Goal: Transaction & Acquisition: Purchase product/service

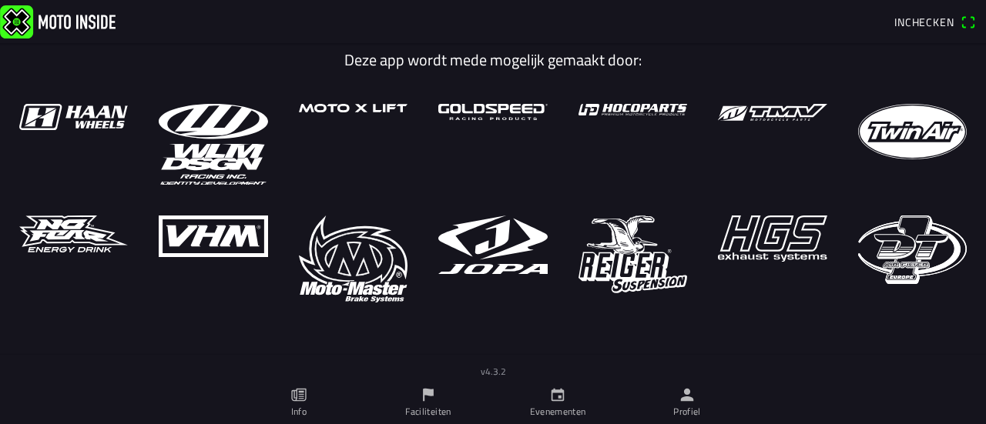
click at [929, 22] on span "Inchecken" at bounding box center [924, 22] width 60 height 16
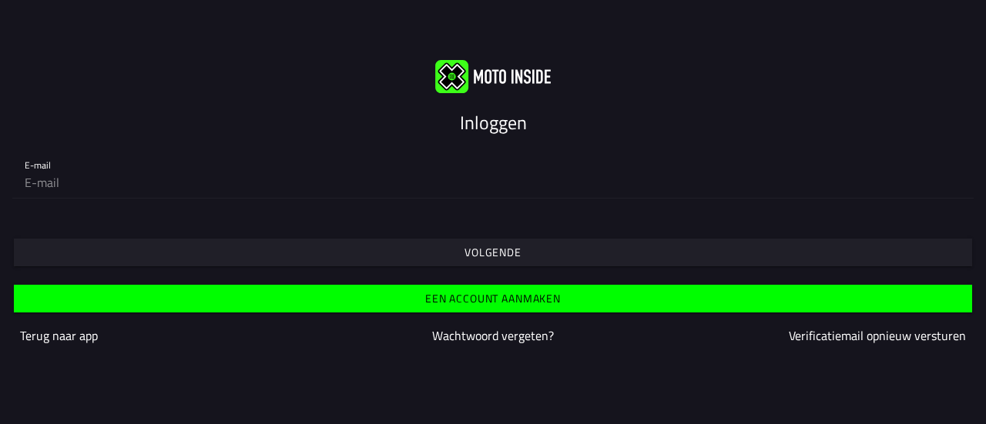
click at [0, 0] on slot "Een account aanmaken" at bounding box center [0, 0] width 0 height 0
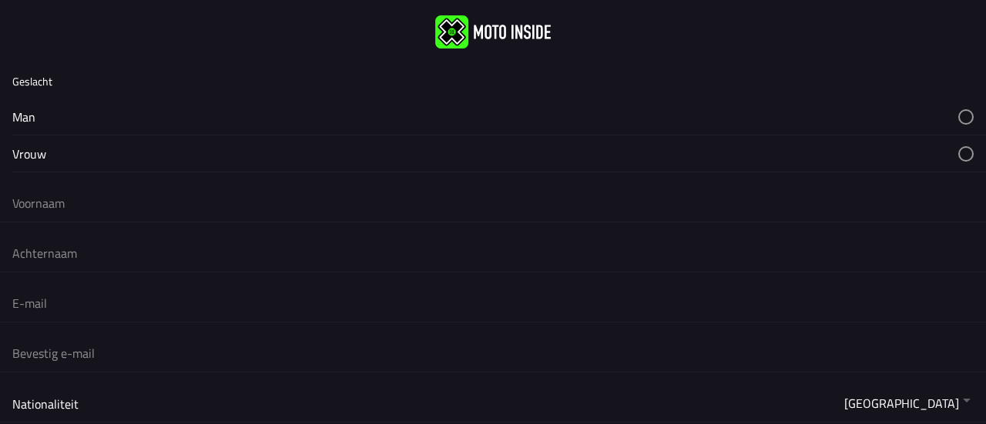
click at [226, 116] on button "button" at bounding box center [499, 117] width 974 height 36
click at [146, 206] on input "text" at bounding box center [492, 203] width 961 height 34
type input "[PERSON_NAME]"
click at [115, 259] on input "text" at bounding box center [492, 253] width 961 height 34
type input "Frenken"
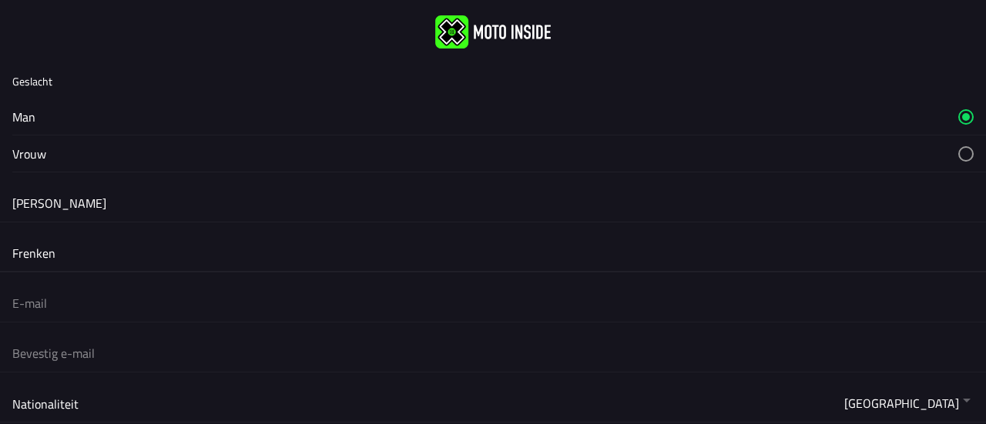
click at [92, 312] on input "email" at bounding box center [492, 304] width 961 height 34
type input "[EMAIL_ADDRESS][DOMAIN_NAME]"
click at [110, 358] on input "email" at bounding box center [492, 354] width 961 height 34
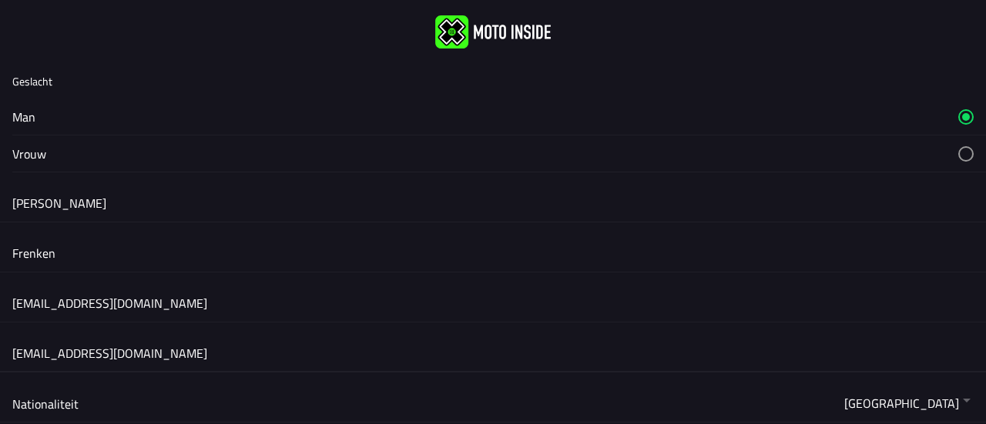
type input "[EMAIL_ADDRESS][DOMAIN_NAME]"
click at [0, 0] on button "button" at bounding box center [0, 0] width 0 height 0
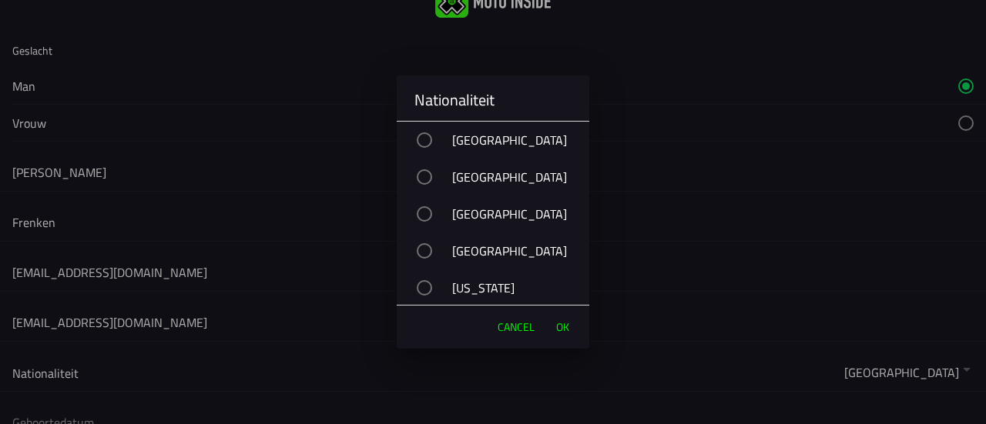
scroll to position [62, 0]
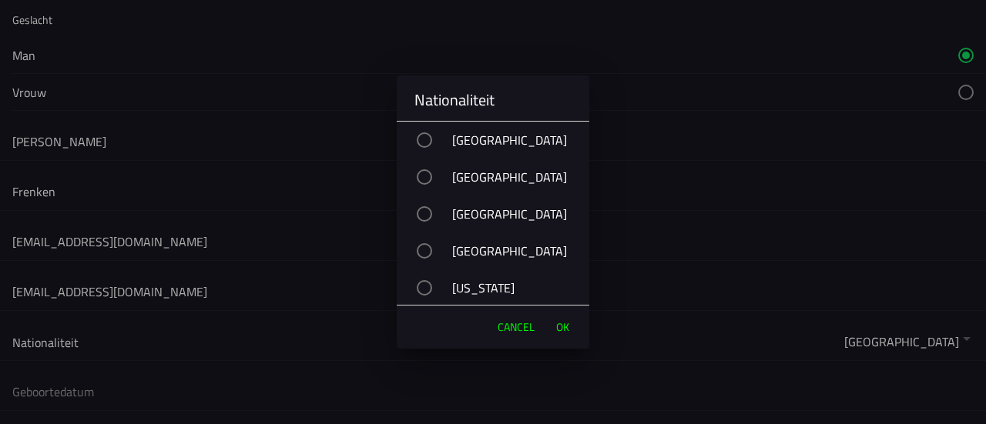
click at [562, 236] on div "[GEOGRAPHIC_DATA]" at bounding box center [500, 251] width 177 height 39
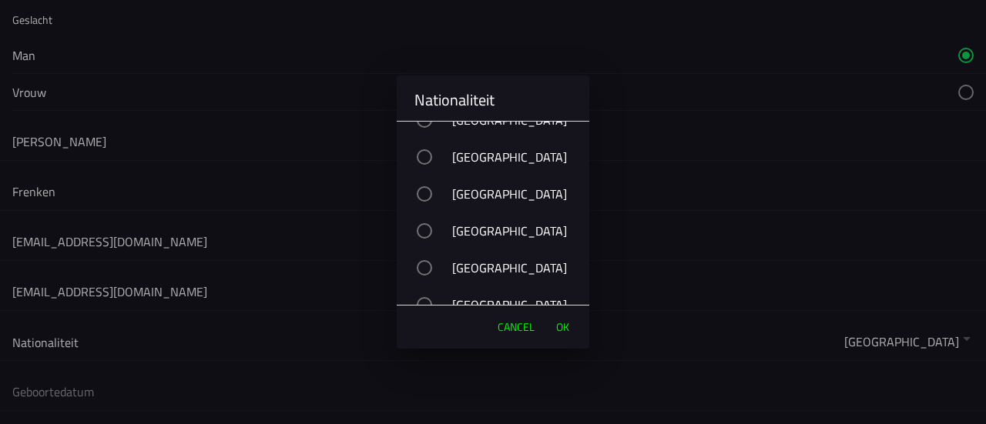
scroll to position [5792, 0]
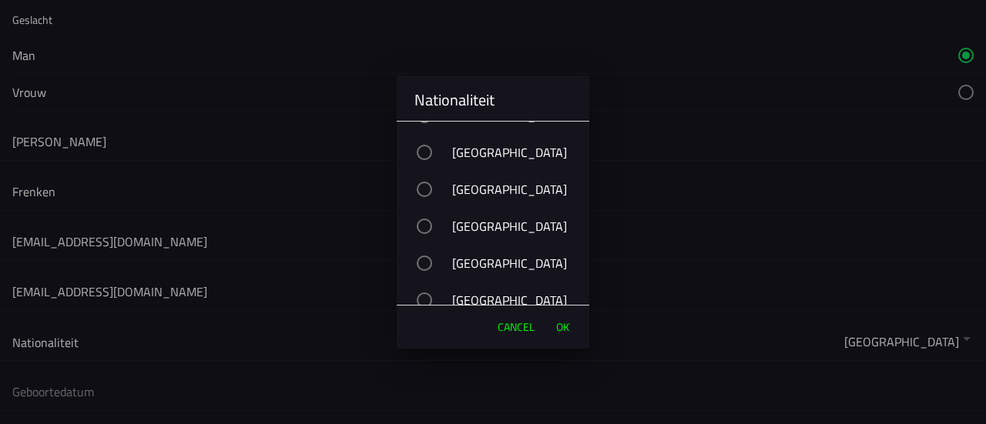
click at [428, 155] on div "button" at bounding box center [424, 152] width 15 height 15
click at [567, 330] on span "OK" at bounding box center [562, 327] width 13 height 15
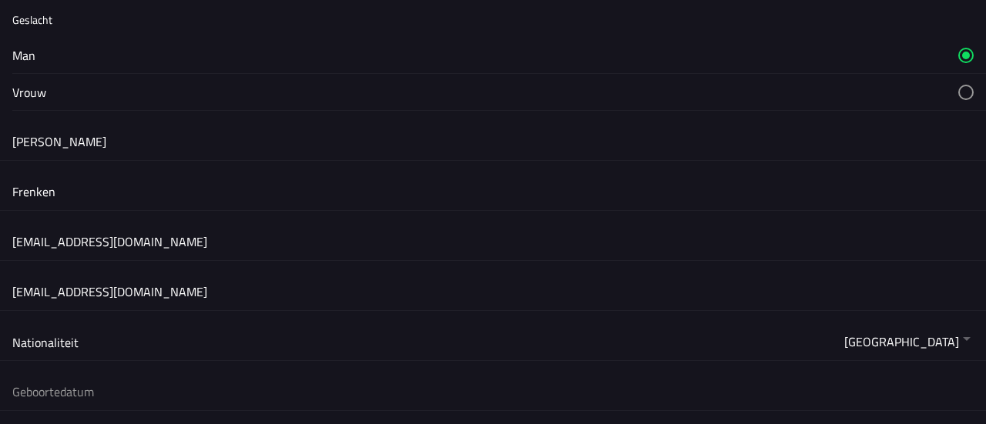
click at [588, 360] on form "Geslacht Man Vrouw [PERSON_NAME] [PERSON_NAME][EMAIL_ADDRESS][DOMAIN_NAME] [DOM…" at bounding box center [493, 330] width 986 height 657
click at [457, 381] on button "button" at bounding box center [499, 392] width 974 height 37
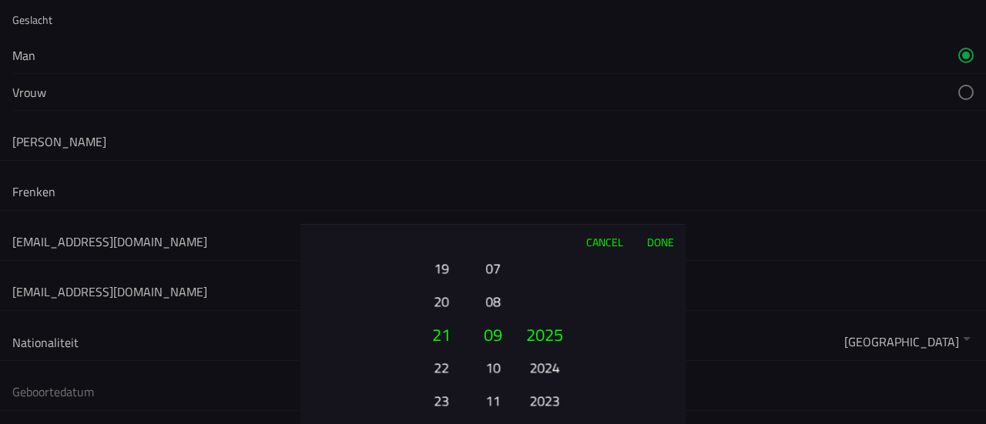
click at [443, 400] on button "23" at bounding box center [441, 400] width 42 height 27
click at [439, 367] on button "24" at bounding box center [441, 367] width 42 height 27
click at [491, 398] on button "11" at bounding box center [493, 400] width 22 height 27
drag, startPoint x: 558, startPoint y: 387, endPoint x: 572, endPoint y: 207, distance: 180.0
click at [572, 207] on ion-picker "Cancel Done 01 02 03 04 05 06 07 08 09 10 11 12 13 14 15 16 17 18 19 20 21 22 2…" at bounding box center [493, 212] width 986 height 424
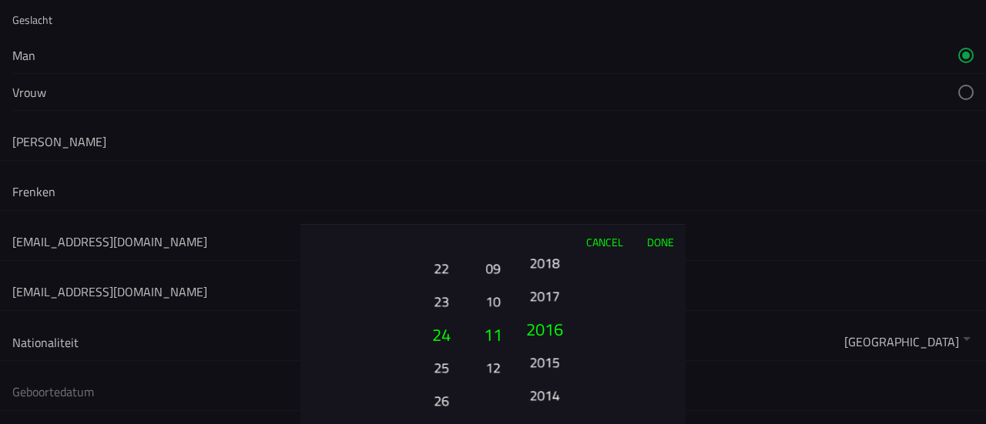
drag, startPoint x: 545, startPoint y: 389, endPoint x: 541, endPoint y: 141, distance: 248.1
click at [541, 141] on ion-picker "Cancel Done 01 02 03 04 05 06 07 08 09 10 11 12 13 14 15 16 17 18 19 20 21 22 2…" at bounding box center [493, 212] width 986 height 424
drag, startPoint x: 553, startPoint y: 304, endPoint x: 560, endPoint y: 192, distance: 112.7
click at [560, 192] on ion-picker "Cancel Done 01 02 03 04 05 06 07 08 09 10 11 12 13 14 15 16 17 18 19 20 21 22 2…" at bounding box center [493, 212] width 986 height 424
drag, startPoint x: 561, startPoint y: 386, endPoint x: 562, endPoint y: 155, distance: 231.1
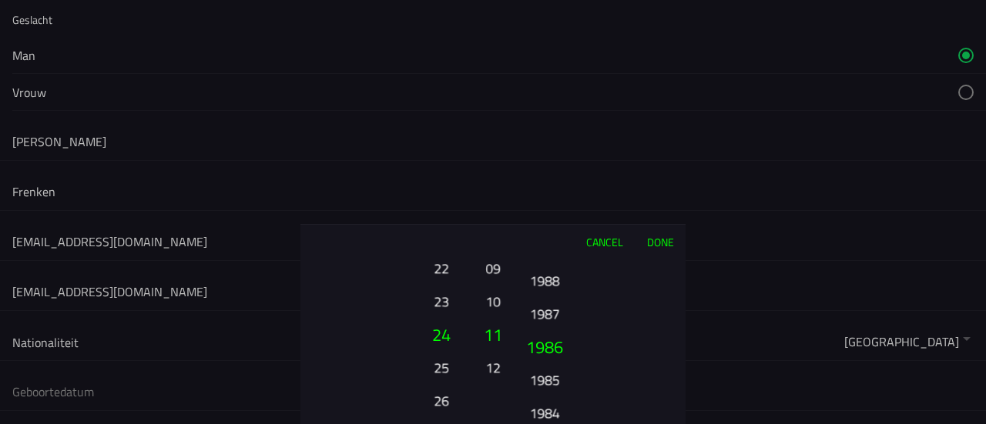
click at [562, 155] on ion-picker "Cancel Done 01 02 03 04 05 06 07 08 09 10 11 12 13 14 15 16 17 18 19 20 21 22 2…" at bounding box center [493, 212] width 986 height 424
drag, startPoint x: 562, startPoint y: 385, endPoint x: 572, endPoint y: 278, distance: 107.5
click at [572, 278] on ion-picker-column "2025 2024 2023 2022 2021 2020 2019 2018 2017 2016 2015 2014 2013 2012 2011 2010…" at bounding box center [598, 342] width 173 height 166
drag, startPoint x: 561, startPoint y: 305, endPoint x: 562, endPoint y: 274, distance: 30.8
click at [562, 283] on button "1976" at bounding box center [544, 296] width 42 height 27
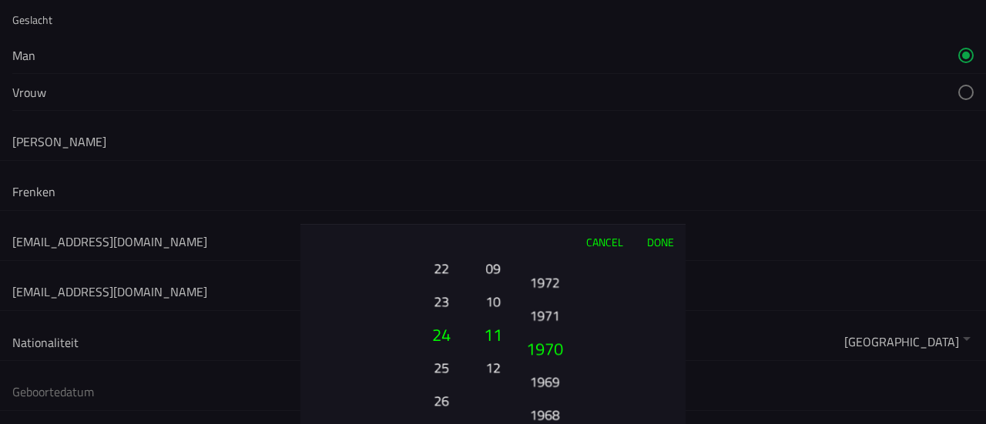
drag, startPoint x: 553, startPoint y: 397, endPoint x: 549, endPoint y: 311, distance: 85.6
click at [549, 332] on button "1970" at bounding box center [544, 348] width 52 height 33
drag, startPoint x: 558, startPoint y: 387, endPoint x: 548, endPoint y: 307, distance: 80.6
click at [548, 364] on button "1967" at bounding box center [544, 377] width 42 height 27
drag, startPoint x: 551, startPoint y: 384, endPoint x: 562, endPoint y: 301, distance: 83.9
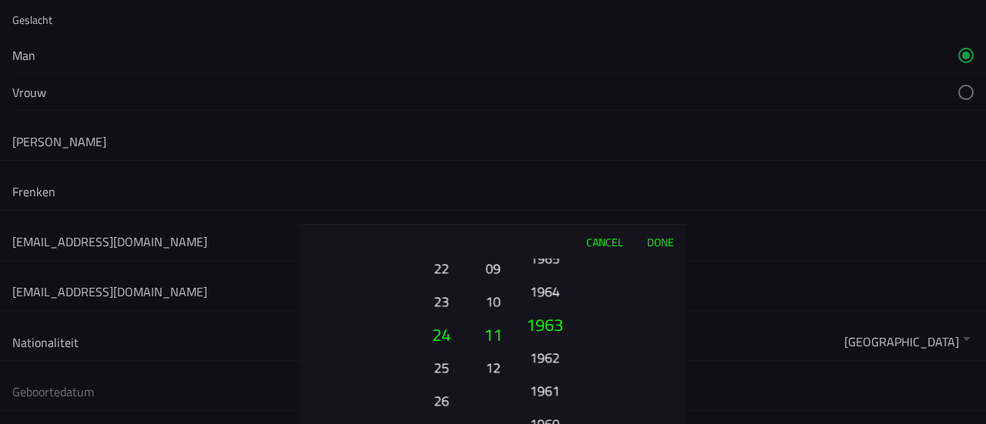
click at [562, 301] on ion-picker-column "2025 2024 2023 2022 2021 2020 2019 2018 2017 2016 2015 2014 2013 2012 2011 2010…" at bounding box center [598, 342] width 173 height 166
click at [562, 301] on button "1963" at bounding box center [544, 292] width 42 height 27
drag, startPoint x: 561, startPoint y: 375, endPoint x: 553, endPoint y: 343, distance: 33.3
click at [553, 354] on button "1962" at bounding box center [544, 367] width 42 height 27
click at [553, 409] on button "1960" at bounding box center [544, 400] width 42 height 27
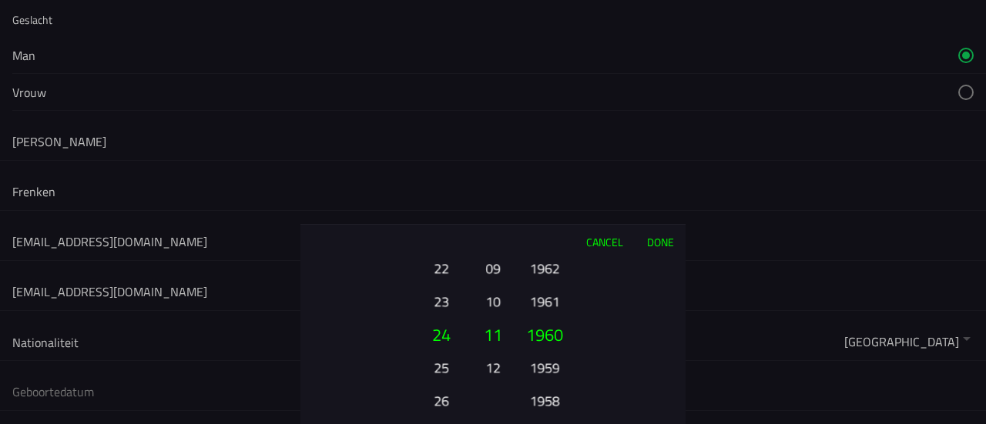
click at [655, 243] on button "Done" at bounding box center [660, 242] width 51 height 34
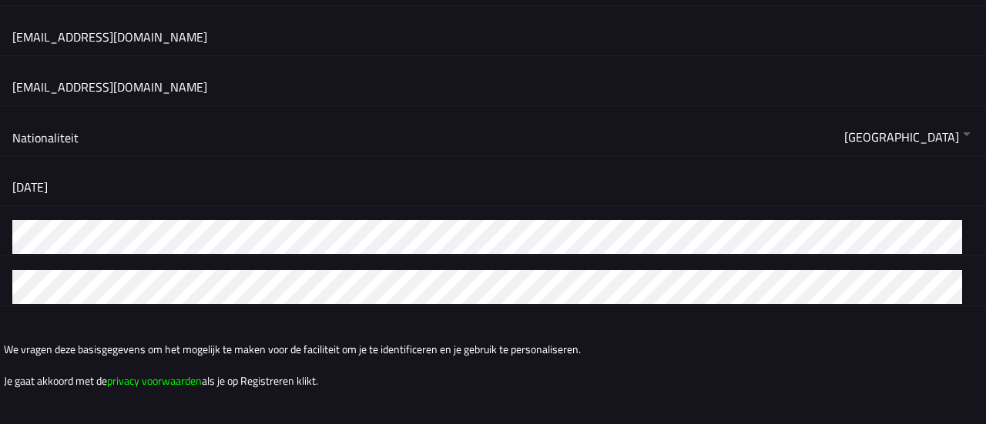
scroll to position [327, 0]
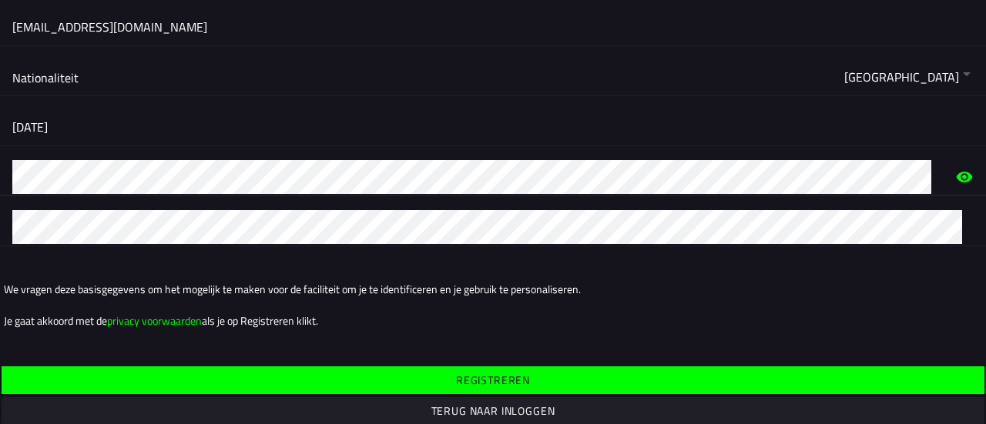
click at [18, 246] on form "Geslacht Man Vrouw [PERSON_NAME] [PERSON_NAME][EMAIL_ADDRESS][DOMAIN_NAME] [DOM…" at bounding box center [493, 65] width 986 height 657
click at [0, 0] on ion-grid "We vragen deze basisgegevens om het mogelijk te maken voor de faciliteit om je …" at bounding box center [0, 0] width 0 height 0
click at [957, 174] on icon "eye" at bounding box center [965, 177] width 16 height 11
click at [187, 253] on form "Geslacht Man Vrouw [PERSON_NAME] [PERSON_NAME][EMAIL_ADDRESS][DOMAIN_NAME] [DOM…" at bounding box center [493, 65] width 986 height 657
click at [655, 283] on ion-text "We vragen deze basisgegevens om het mogelijk te maken voor de faciliteit om je …" at bounding box center [493, 289] width 978 height 16
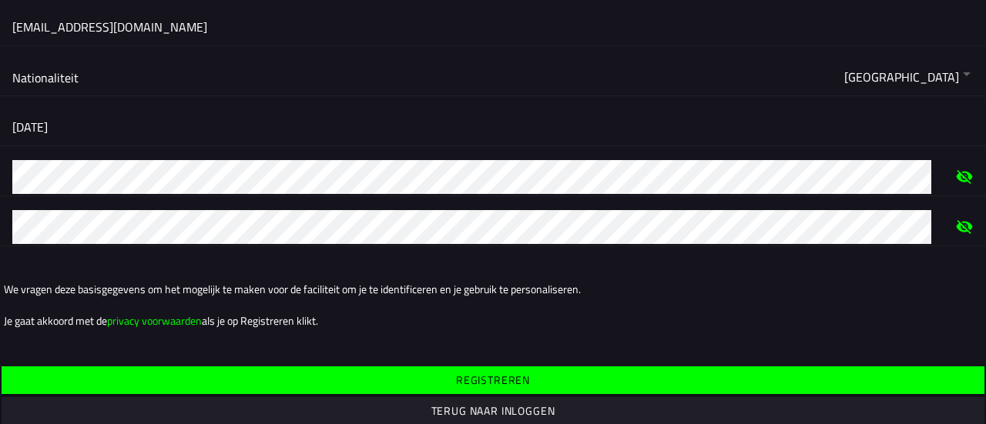
click at [0, 0] on slot "Registreren" at bounding box center [0, 0] width 0 height 0
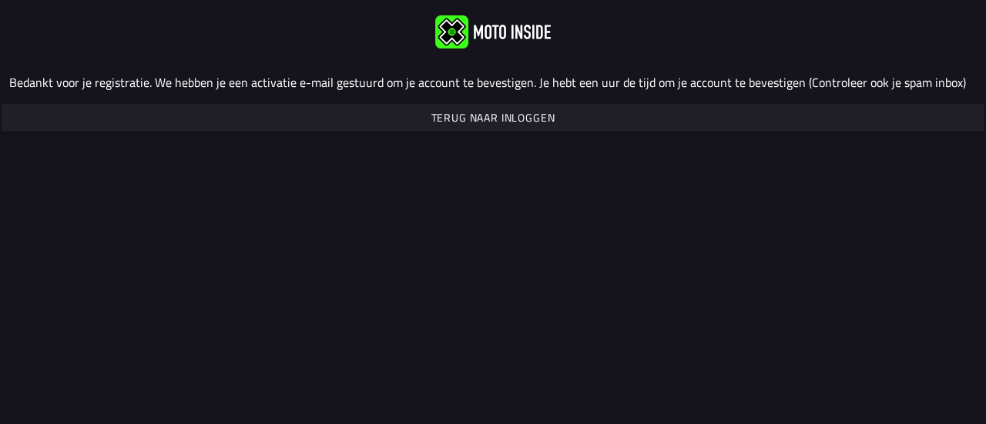
scroll to position [0, 0]
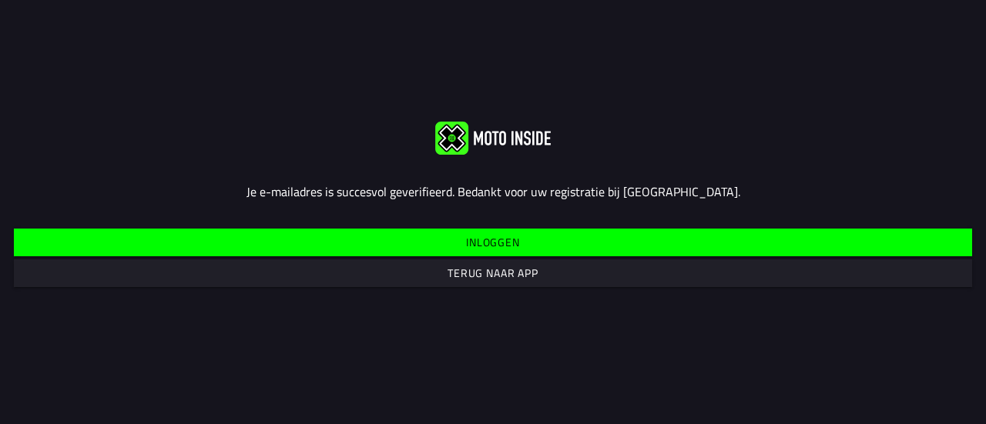
click at [582, 270] on span "Terug naar app" at bounding box center [492, 274] width 934 height 28
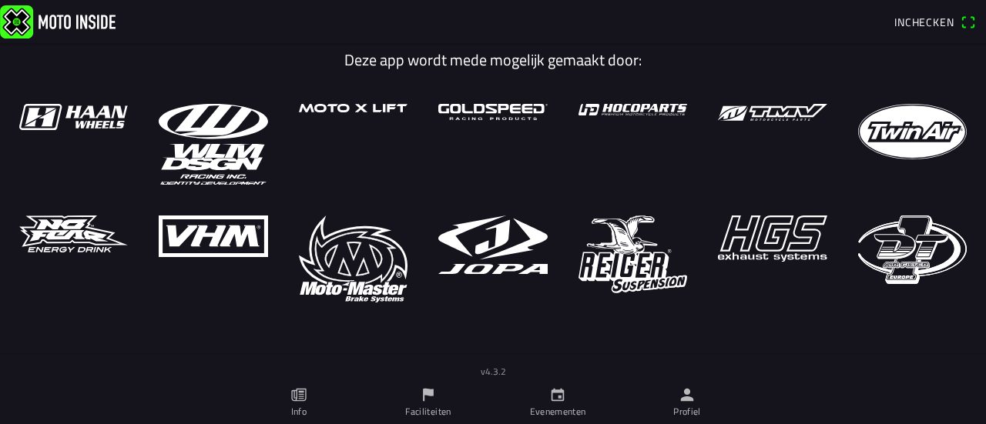
click at [915, 18] on span "Inchecken" at bounding box center [924, 22] width 60 height 16
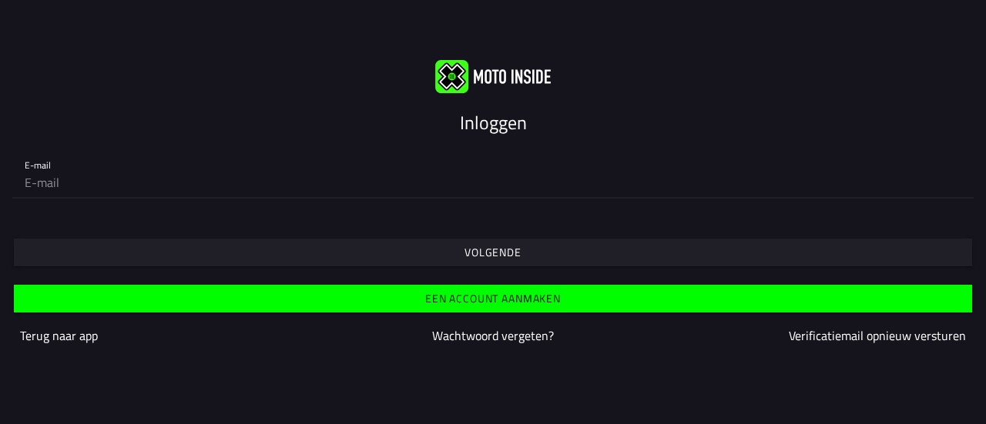
click at [360, 181] on input "email" at bounding box center [493, 182] width 937 height 31
type input "[EMAIL_ADDRESS][DOMAIN_NAME]"
click at [280, 241] on span "Volgende" at bounding box center [492, 253] width 934 height 28
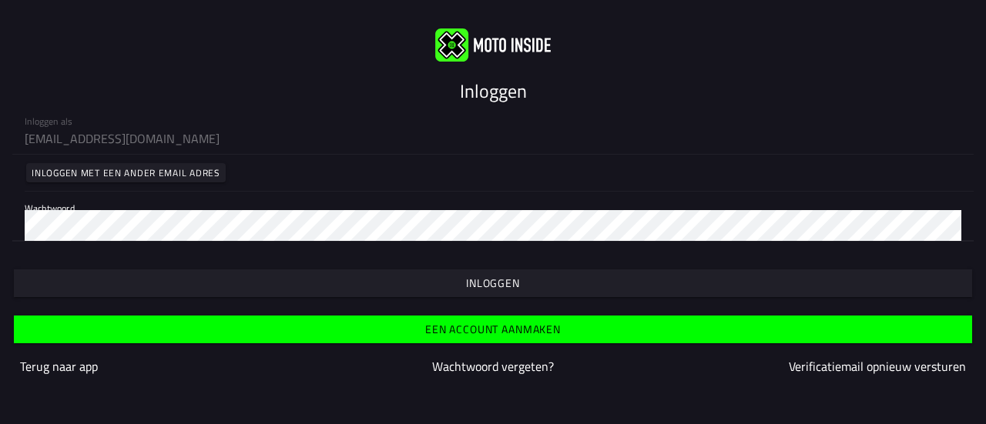
click at [465, 283] on span "button" at bounding box center [492, 284] width 934 height 28
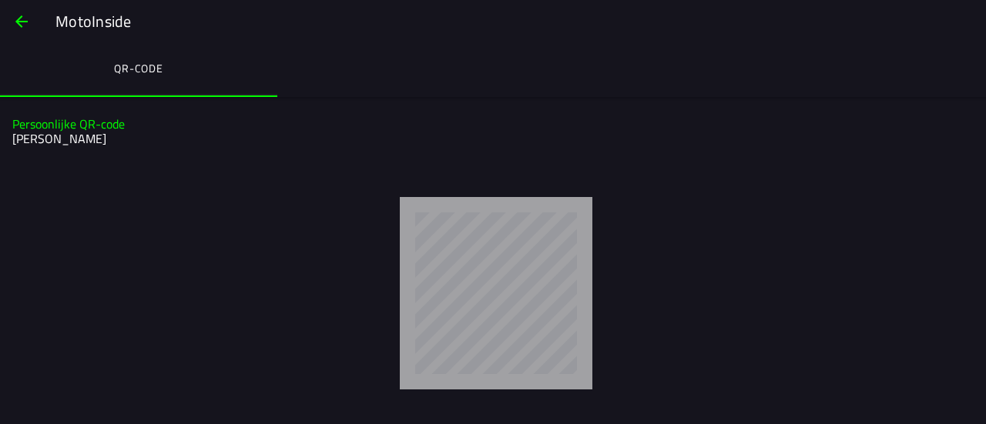
click at [23, 19] on span "button" at bounding box center [21, 21] width 18 height 37
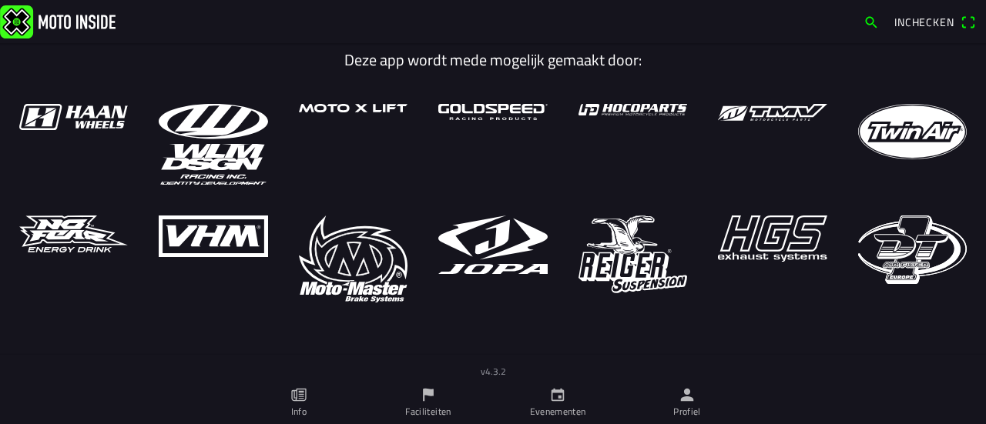
click at [556, 391] on icon "calendar" at bounding box center [557, 395] width 13 height 13
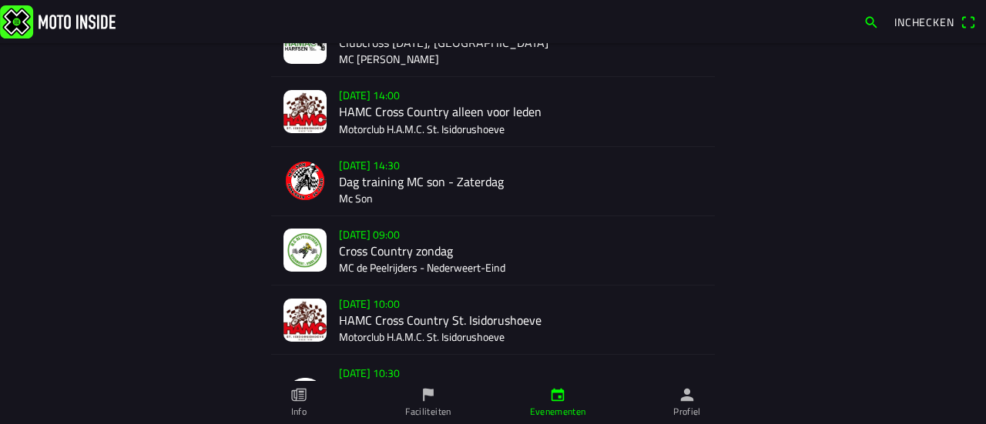
scroll to position [1012, 0]
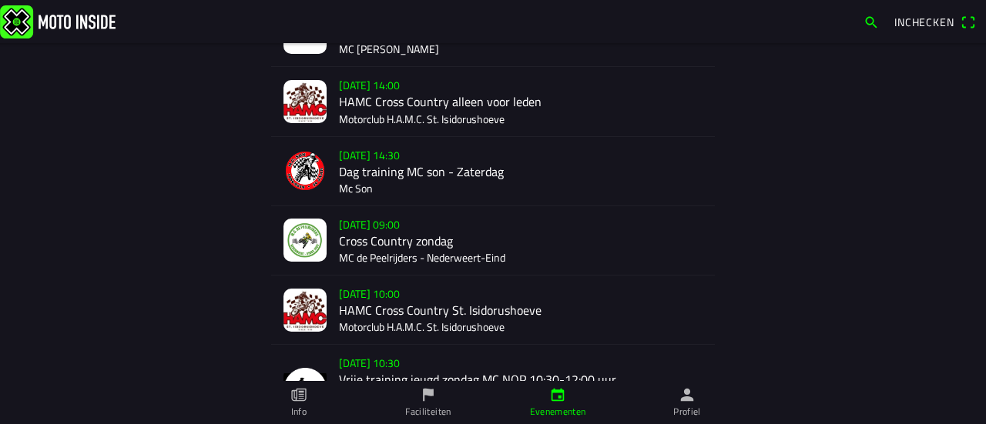
click at [426, 219] on div "zo 28 sep. - 09:00 Cross Country zondag MC de Peelrijders - Nederweert-Eind" at bounding box center [521, 240] width 364 height 69
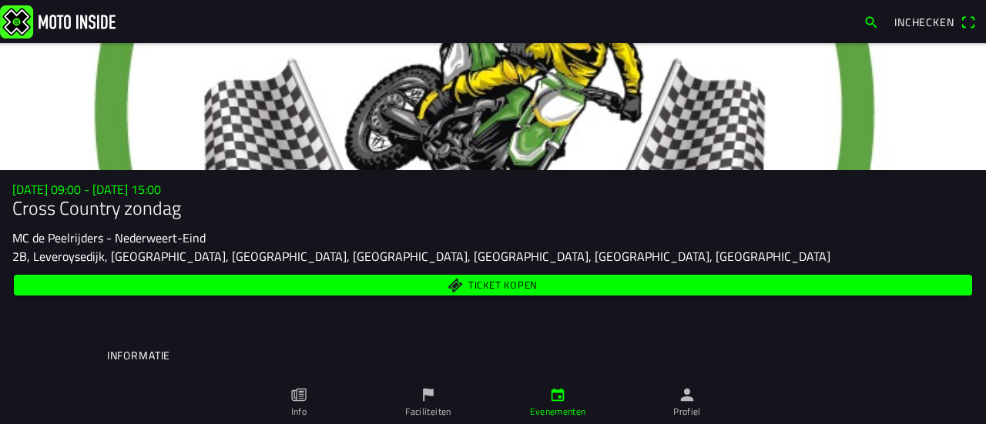
click at [478, 285] on span "Ticket kopen" at bounding box center [502, 285] width 69 height 10
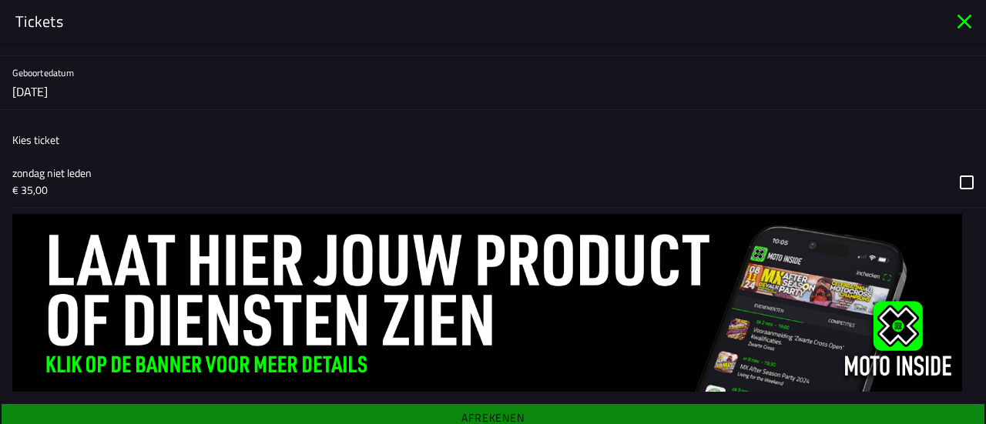
scroll to position [237, 0]
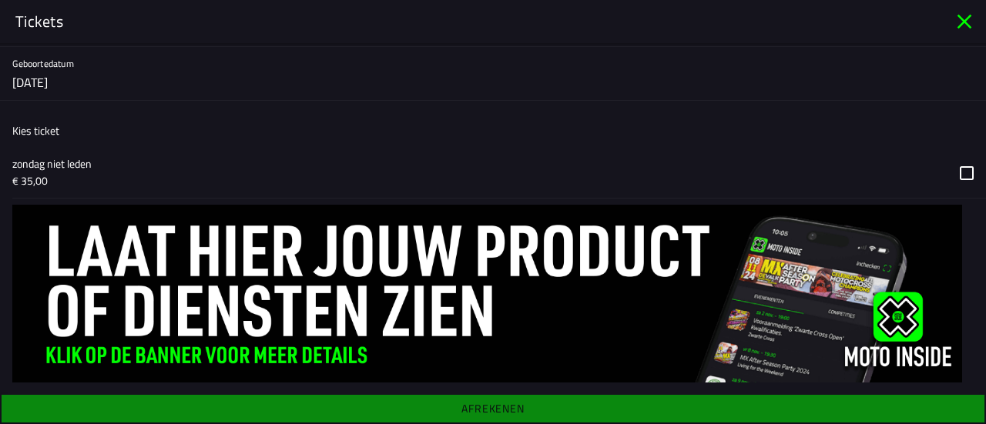
click at [954, 173] on button "button" at bounding box center [499, 173] width 974 height 50
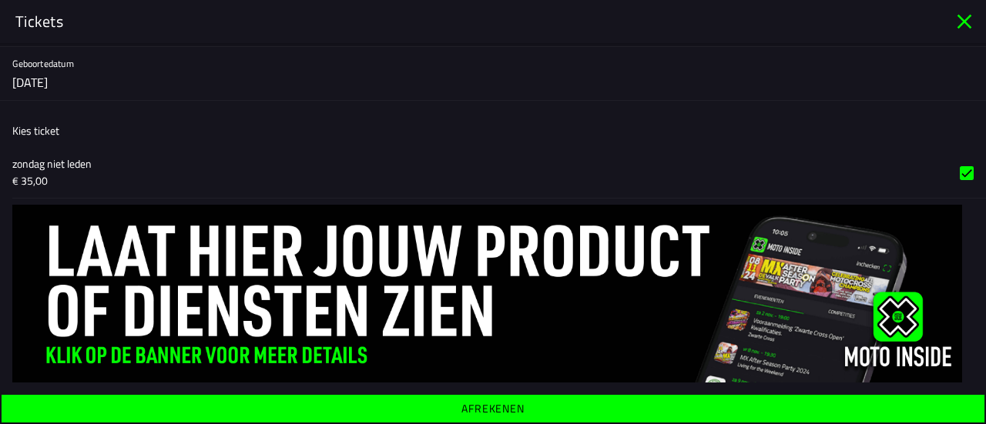
click at [481, 407] on ion-label "Afrekenen" at bounding box center [492, 409] width 63 height 11
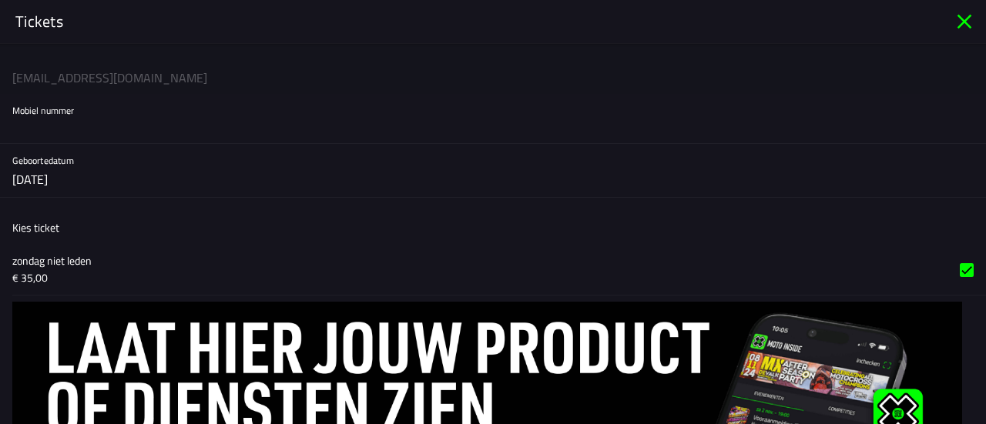
scroll to position [122, 0]
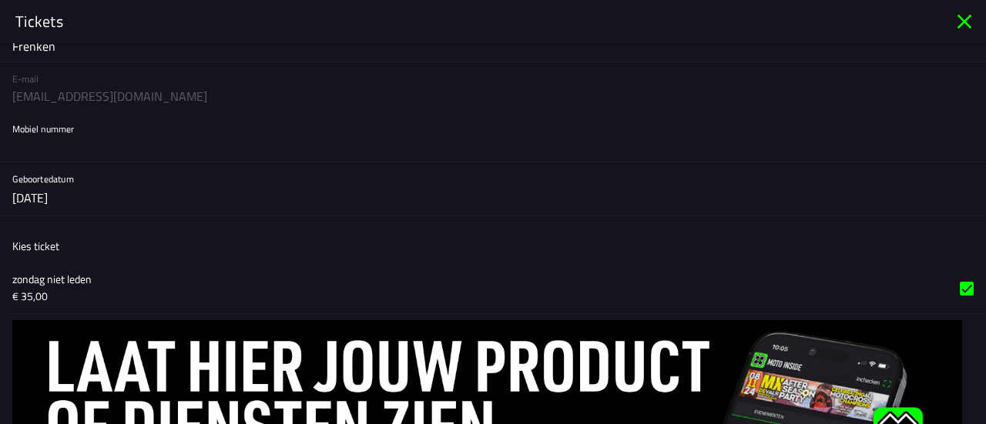
click at [300, 144] on input "text" at bounding box center [492, 146] width 961 height 31
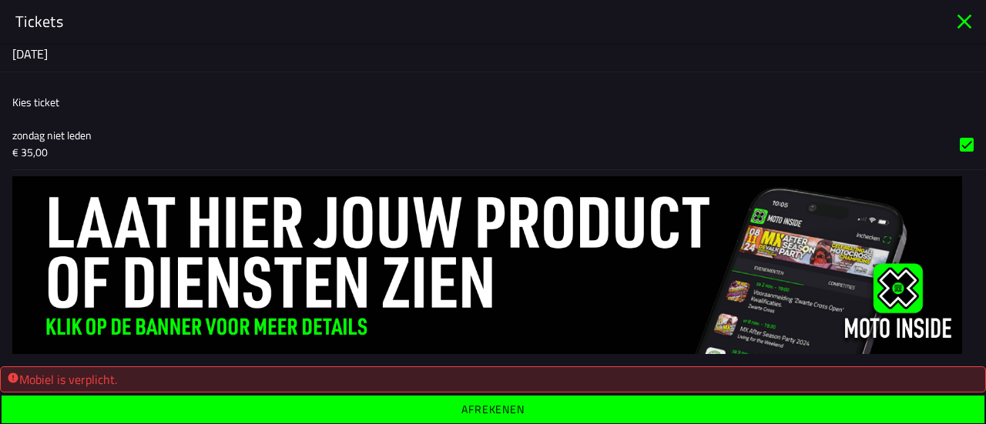
type input "0655738815"
click at [474, 404] on ion-label "Afrekenen" at bounding box center [492, 409] width 63 height 11
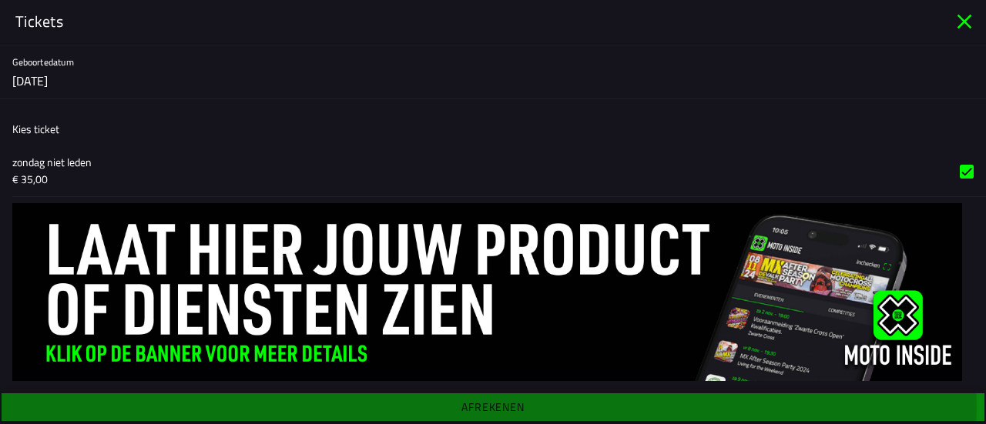
scroll to position [237, 0]
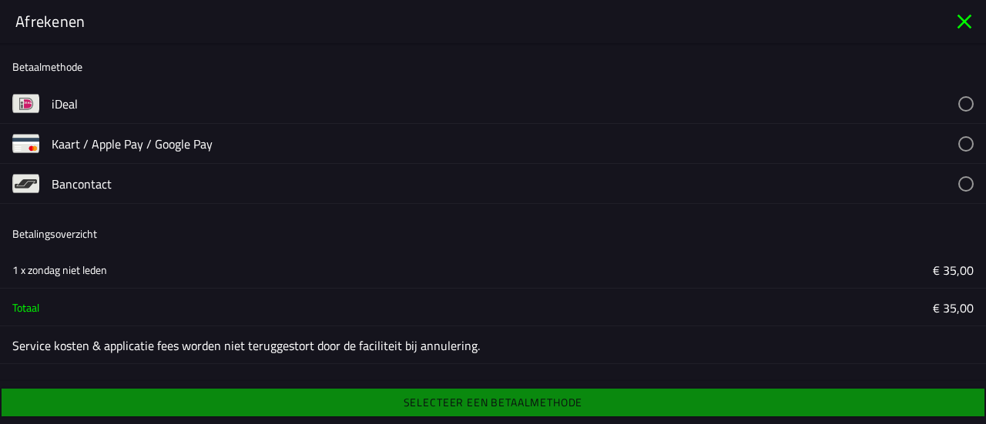
click at [230, 110] on button "button" at bounding box center [519, 103] width 934 height 39
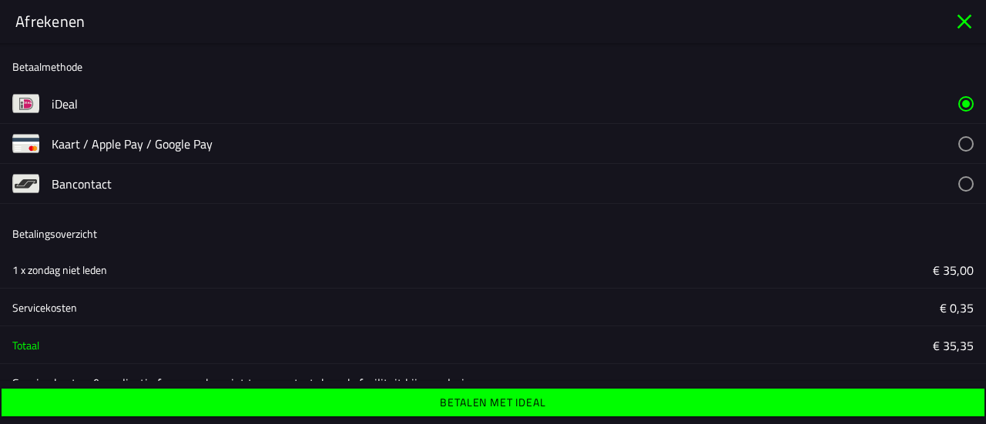
scroll to position [25, 0]
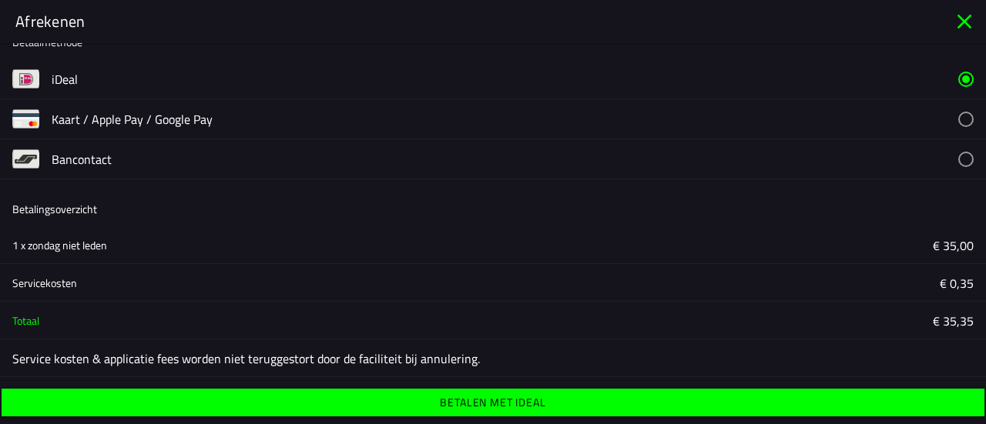
click at [619, 404] on span "Betalen met iDeal" at bounding box center [492, 403] width 959 height 28
